Goal: Transaction & Acquisition: Purchase product/service

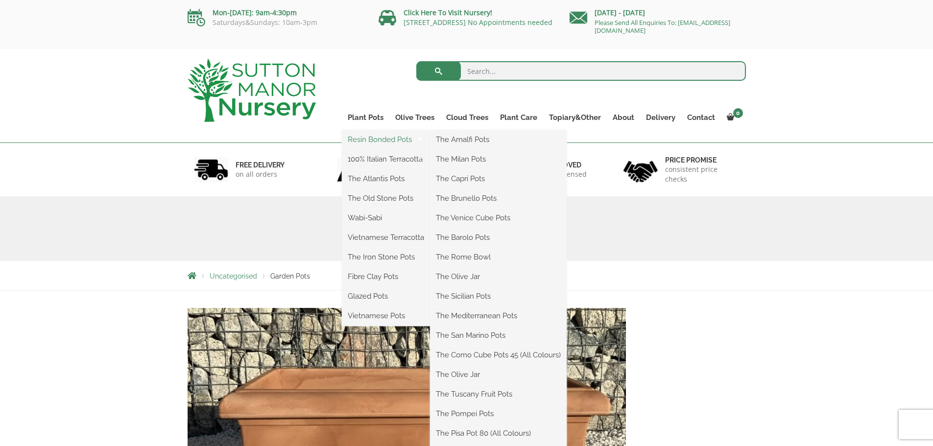
click at [372, 139] on link "Resin Bonded Pots" at bounding box center [386, 139] width 88 height 15
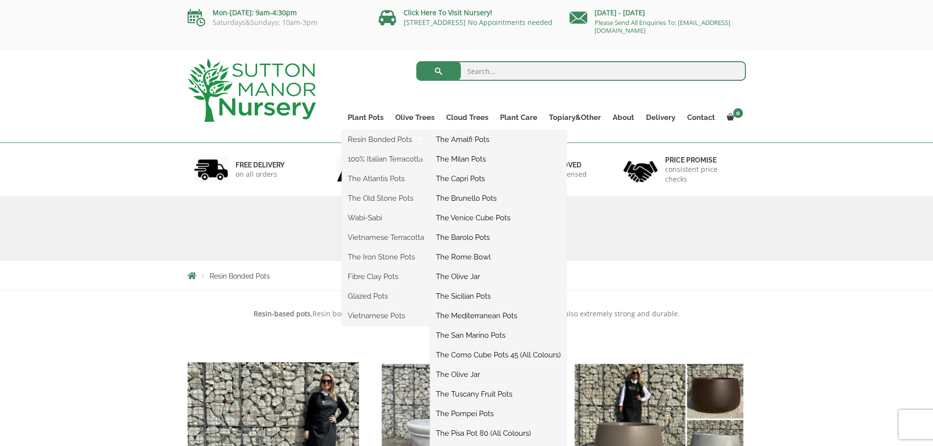
click at [463, 297] on link "The Sicilian Pots" at bounding box center [498, 296] width 137 height 15
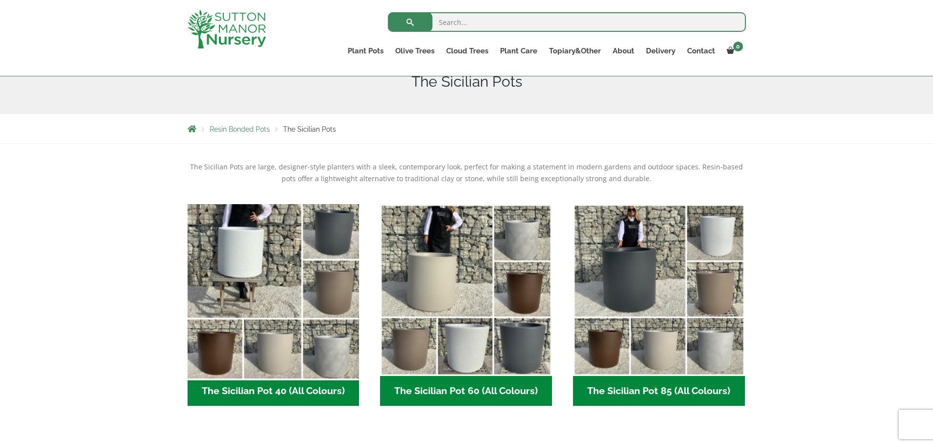
click at [278, 321] on img "Visit product category The Sicilian Pot 40 (All Colours)" at bounding box center [273, 290] width 180 height 180
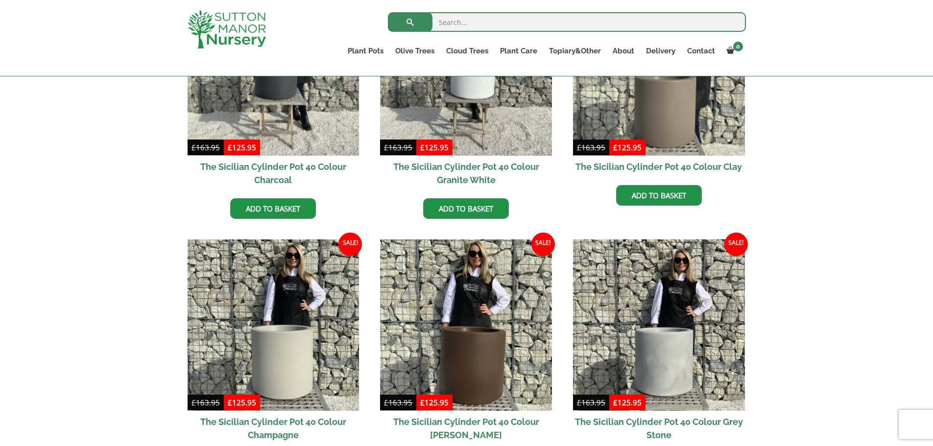
scroll to position [392, 0]
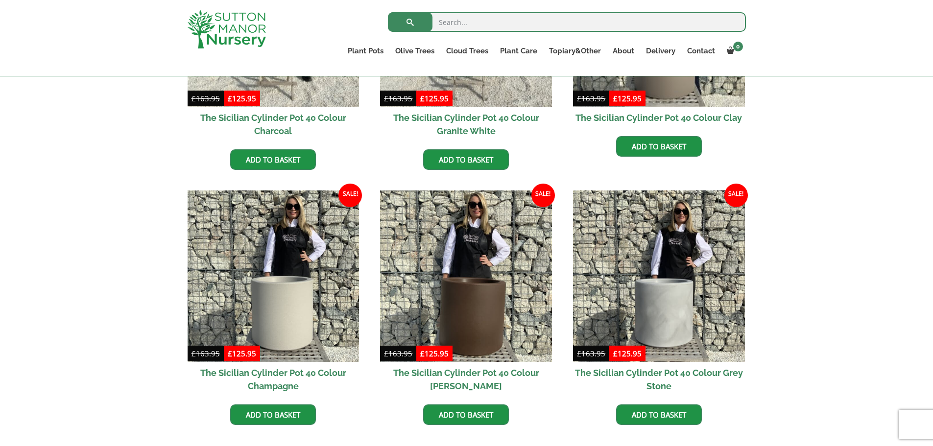
click at [664, 373] on h2 "The Sicilian Cylinder Pot 40 Colour Grey Stone" at bounding box center [659, 379] width 172 height 35
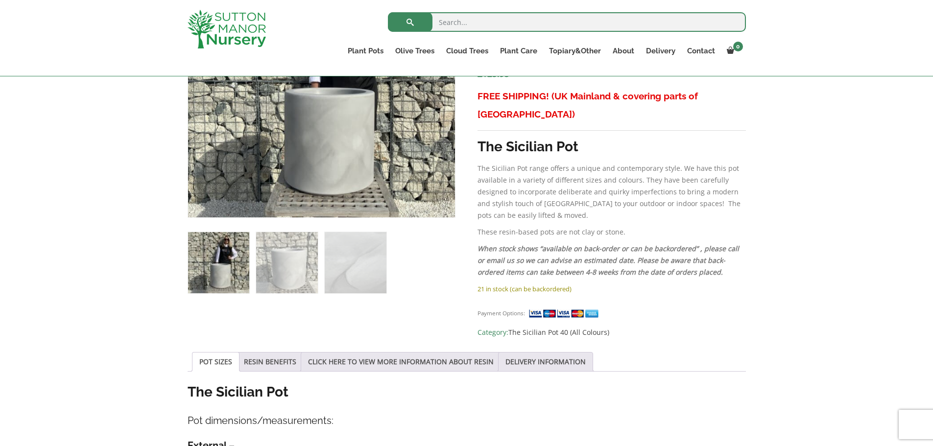
scroll to position [530, 0]
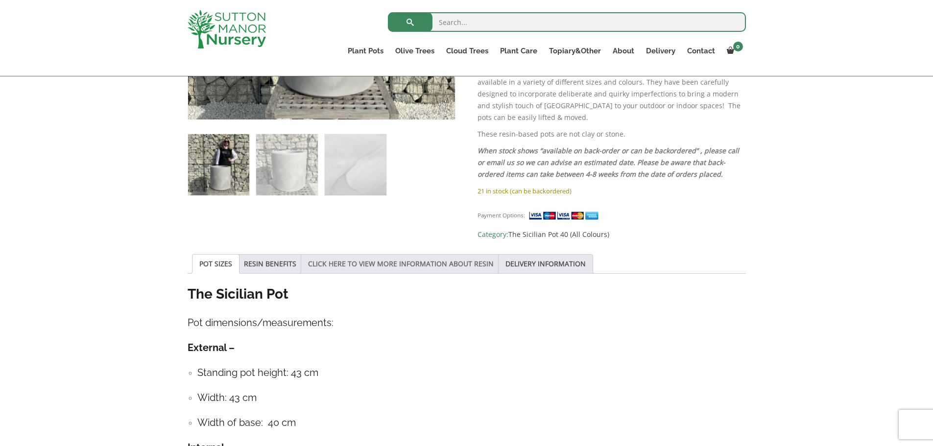
click at [384, 255] on link "CLICK HERE TO VIEW MORE INFORMATION ABOUT RESIN" at bounding box center [401, 264] width 186 height 19
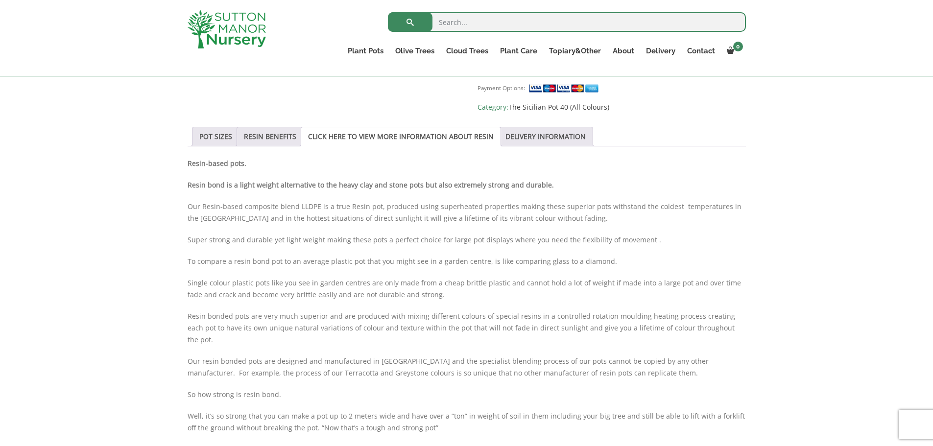
scroll to position [628, 0]
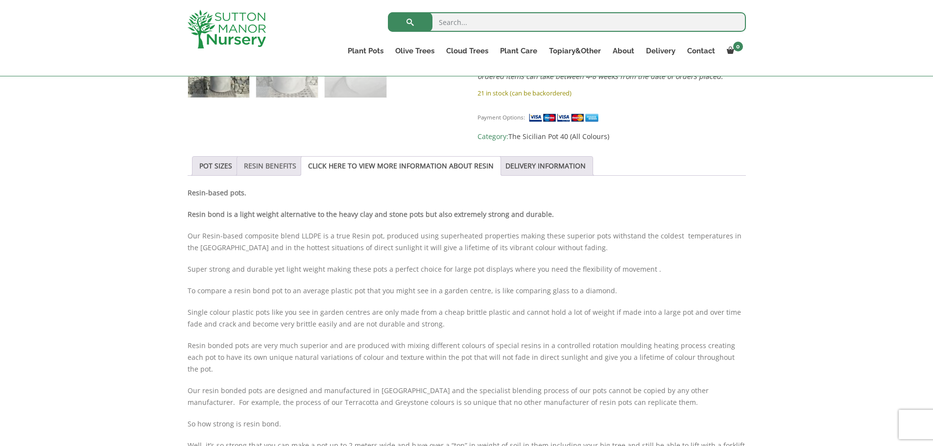
click at [255, 157] on link "RESIN BENEFITS" at bounding box center [270, 166] width 52 height 19
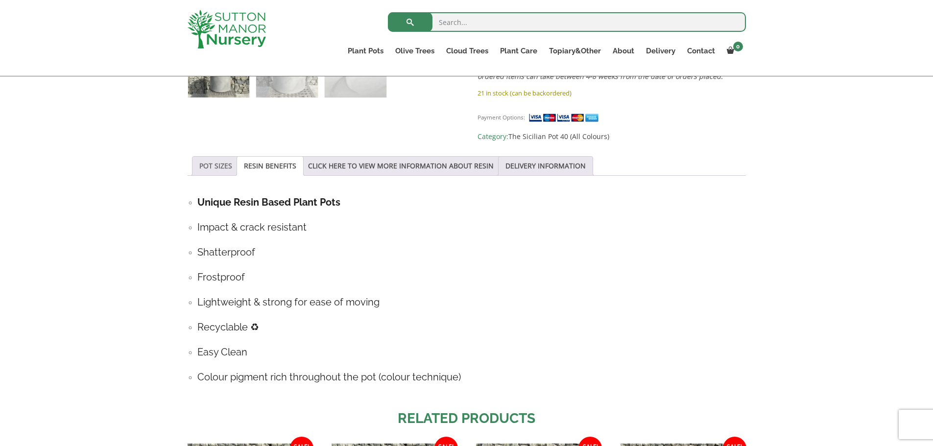
click at [214, 157] on link "POT SIZES" at bounding box center [215, 166] width 33 height 19
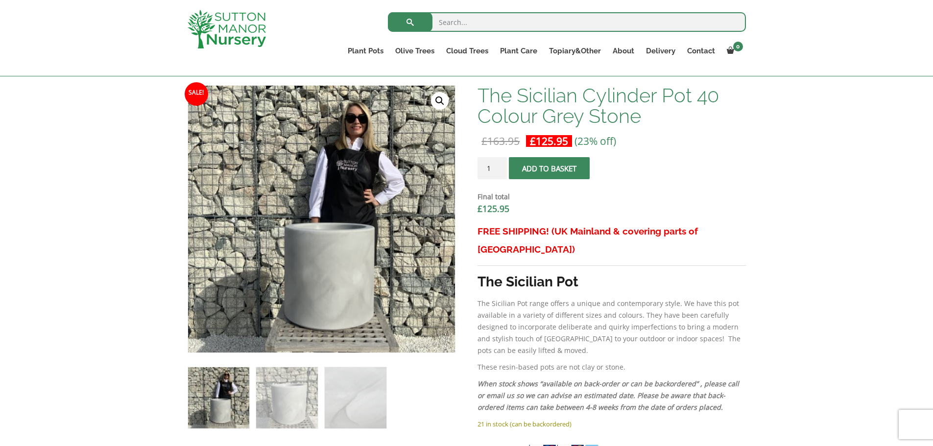
scroll to position [285, 0]
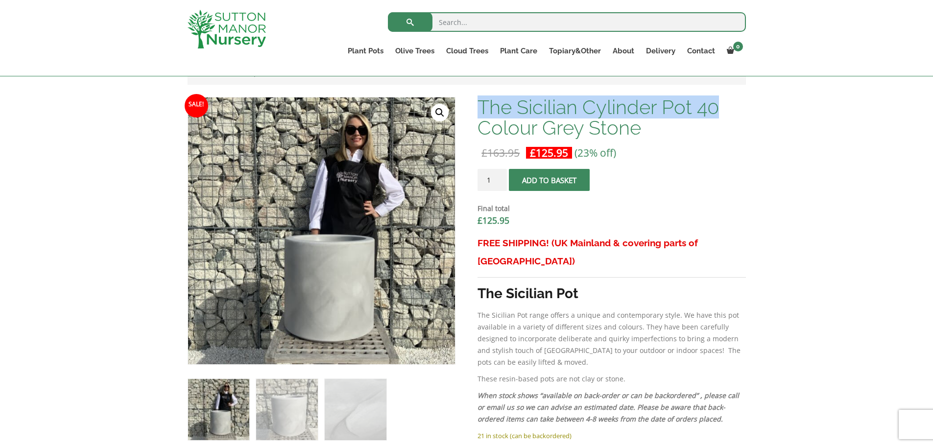
drag, startPoint x: 483, startPoint y: 103, endPoint x: 730, endPoint y: 114, distance: 247.6
click at [730, 114] on h1 "The Sicilian Cylinder Pot 40 Colour Grey Stone" at bounding box center [612, 117] width 268 height 41
copy h1 "The Sicilian Cylinder Pot 40"
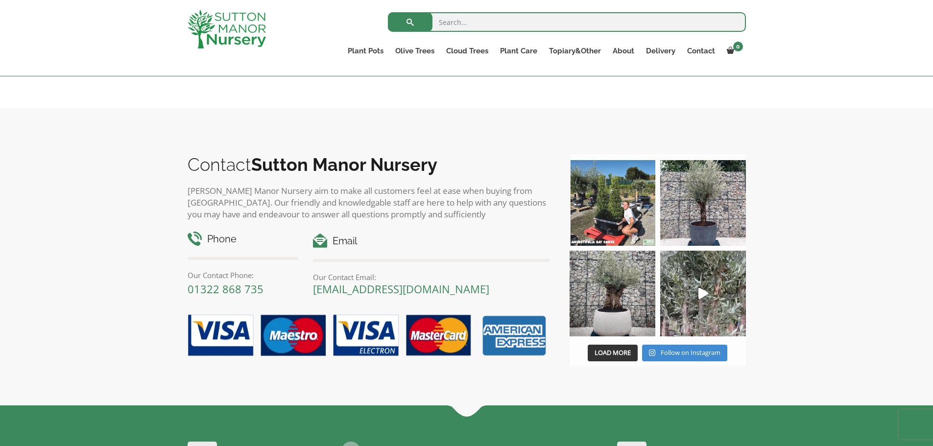
scroll to position [1216, 0]
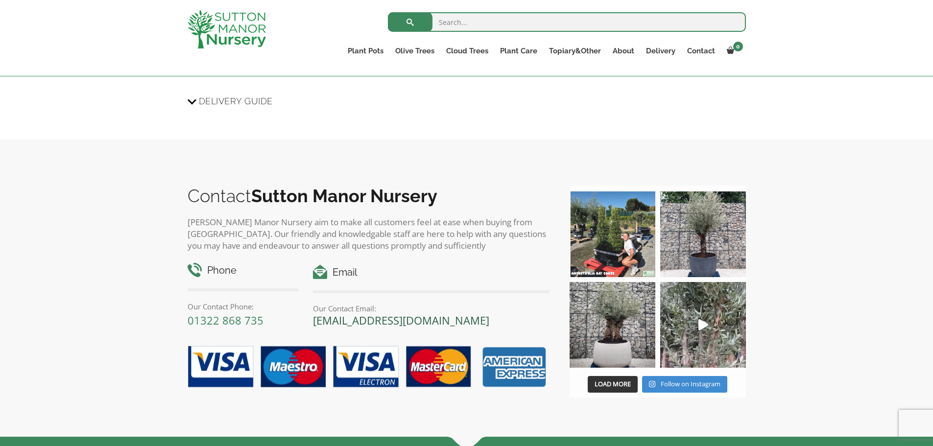
click at [362, 313] on link "[EMAIL_ADDRESS][DOMAIN_NAME]" at bounding box center [401, 320] width 176 height 15
